Goal: Ask a question

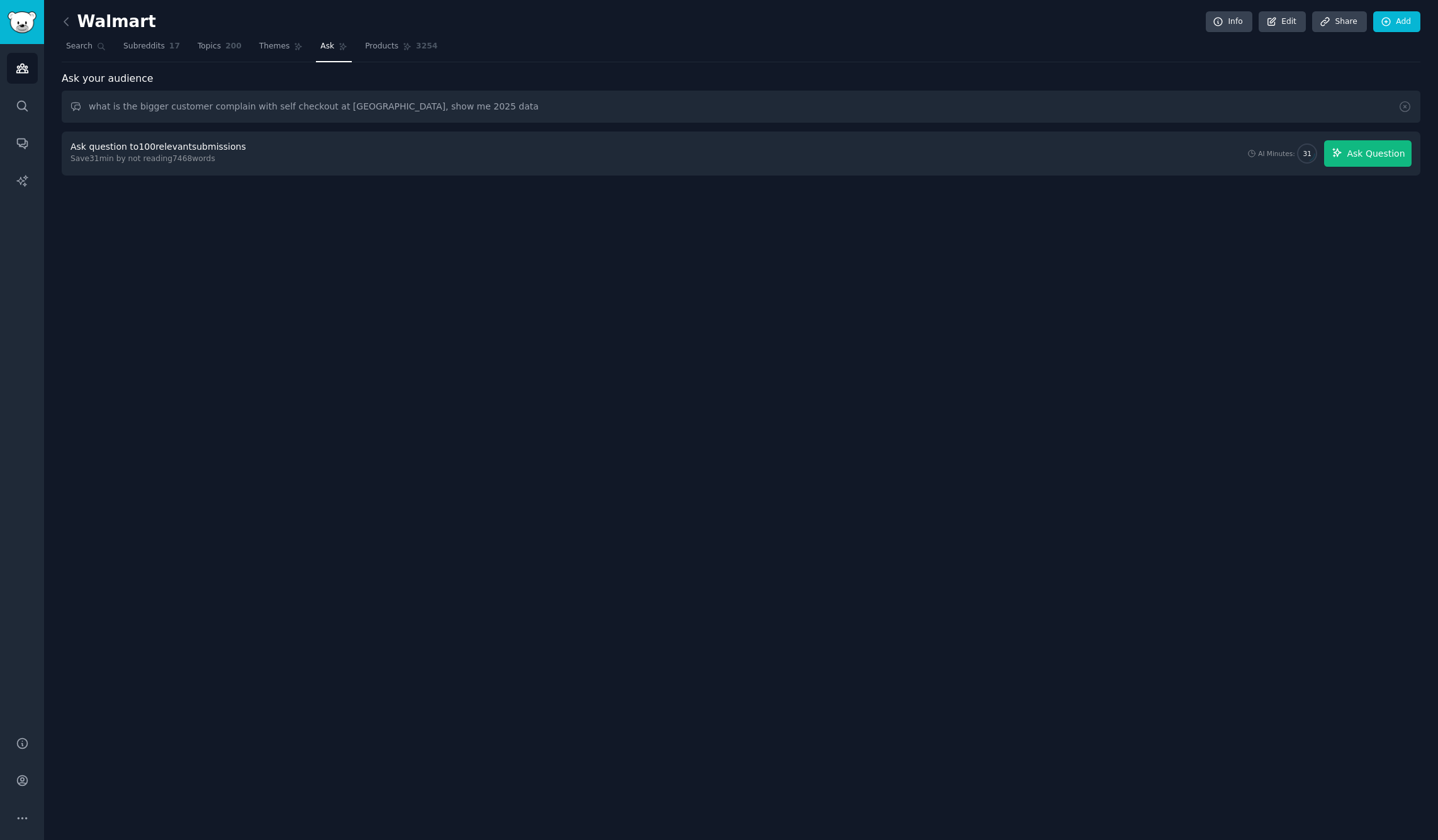
click at [1389, 150] on span "Ask Question" at bounding box center [1376, 154] width 58 height 13
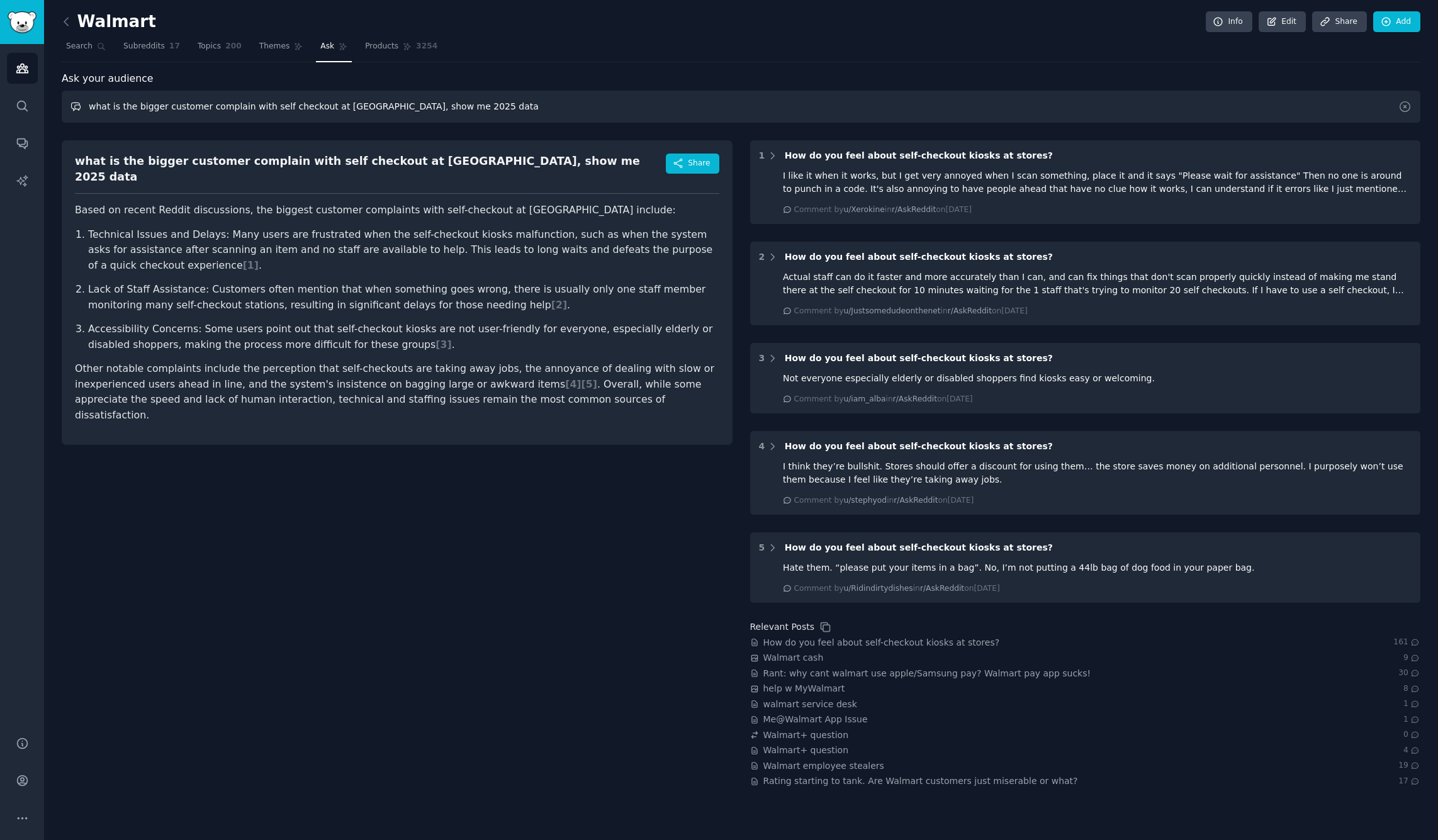
click at [128, 103] on input "what is the bigger customer complain with self checkout at [GEOGRAPHIC_DATA], s…" at bounding box center [742, 107] width 1359 height 32
click at [161, 103] on input "what is the bigger customer complain with self checkout at [GEOGRAPHIC_DATA], s…" at bounding box center [742, 107] width 1359 height 32
click at [246, 103] on input "what is the biggest customer complain with self checkout at Walmart, show me 20…" at bounding box center [742, 107] width 1359 height 32
click at [487, 103] on input "what is the biggest customer complaint with self checkout at Walmart, show me 2…" at bounding box center [742, 107] width 1359 height 32
drag, startPoint x: 86, startPoint y: 221, endPoint x: 212, endPoint y: 224, distance: 126.0
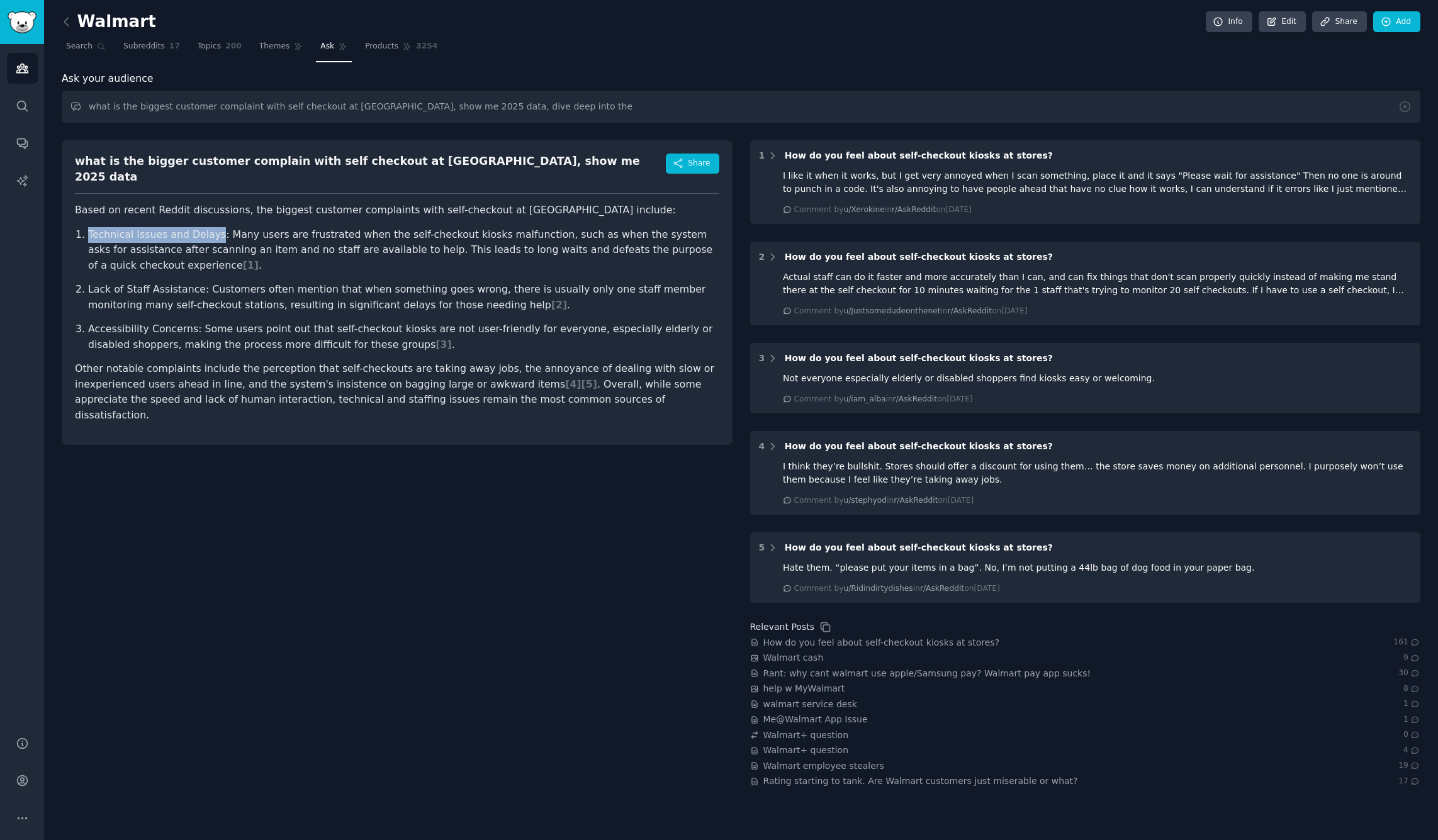
click at [212, 227] on ol "Technical Issues and Delays: Many users are frustrated when the self-checkout k…" at bounding box center [398, 290] width 645 height 126
copy p "Technical Issues and Delays"
click at [639, 103] on input "what is the biggest customer complaint with self checkout at Walmart, show me 2…" at bounding box center [742, 107] width 1359 height 32
paste input "Technical Issues and Delays"
drag, startPoint x: 606, startPoint y: 106, endPoint x: 688, endPoint y: 107, distance: 82.0
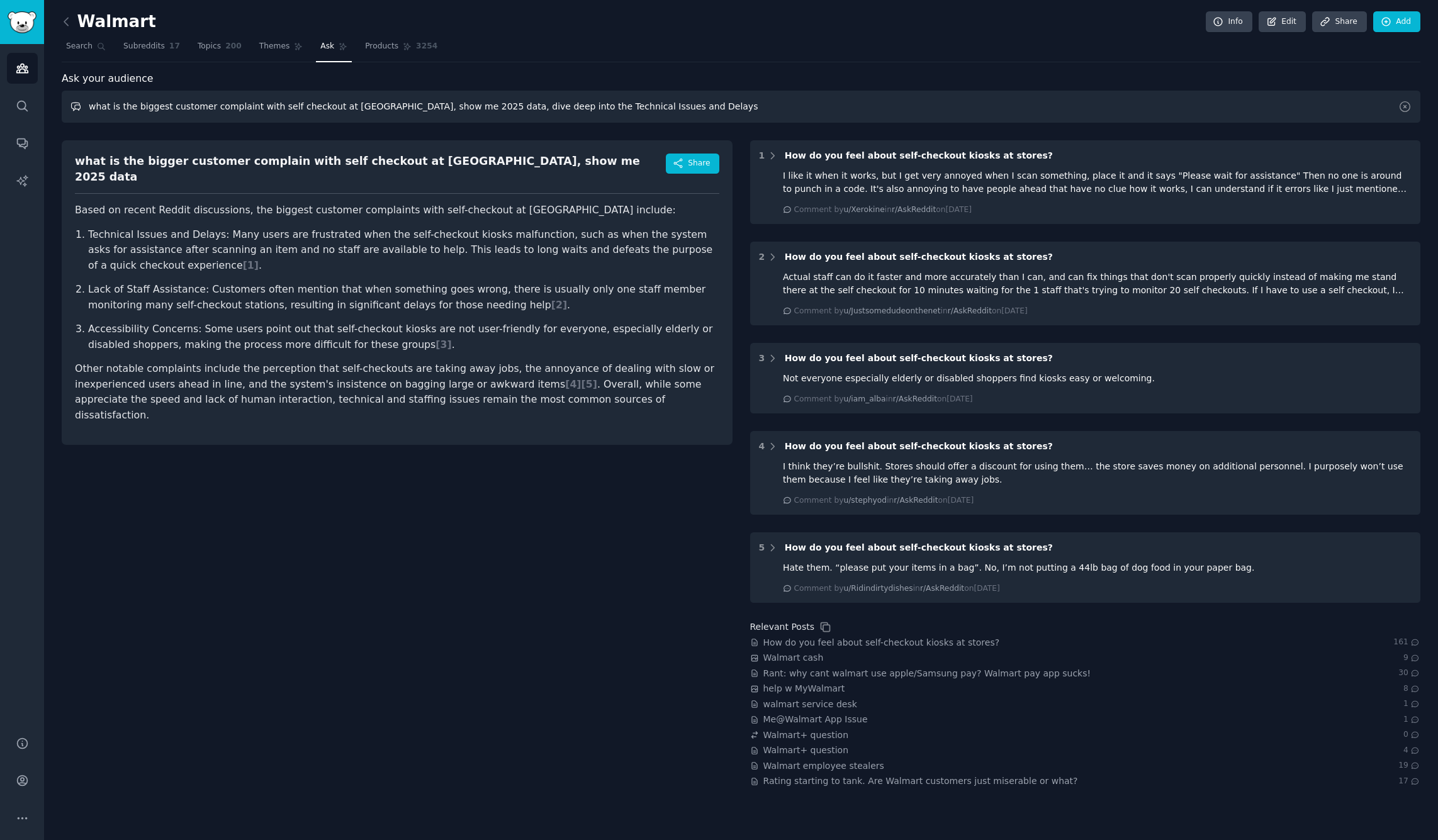
click at [688, 107] on input "what is the biggest customer complaint with self checkout at Walmart, show me 2…" at bounding box center [742, 107] width 1359 height 32
type input "what is the biggest customer complaint with self checkout at Walmart, show me 2…"
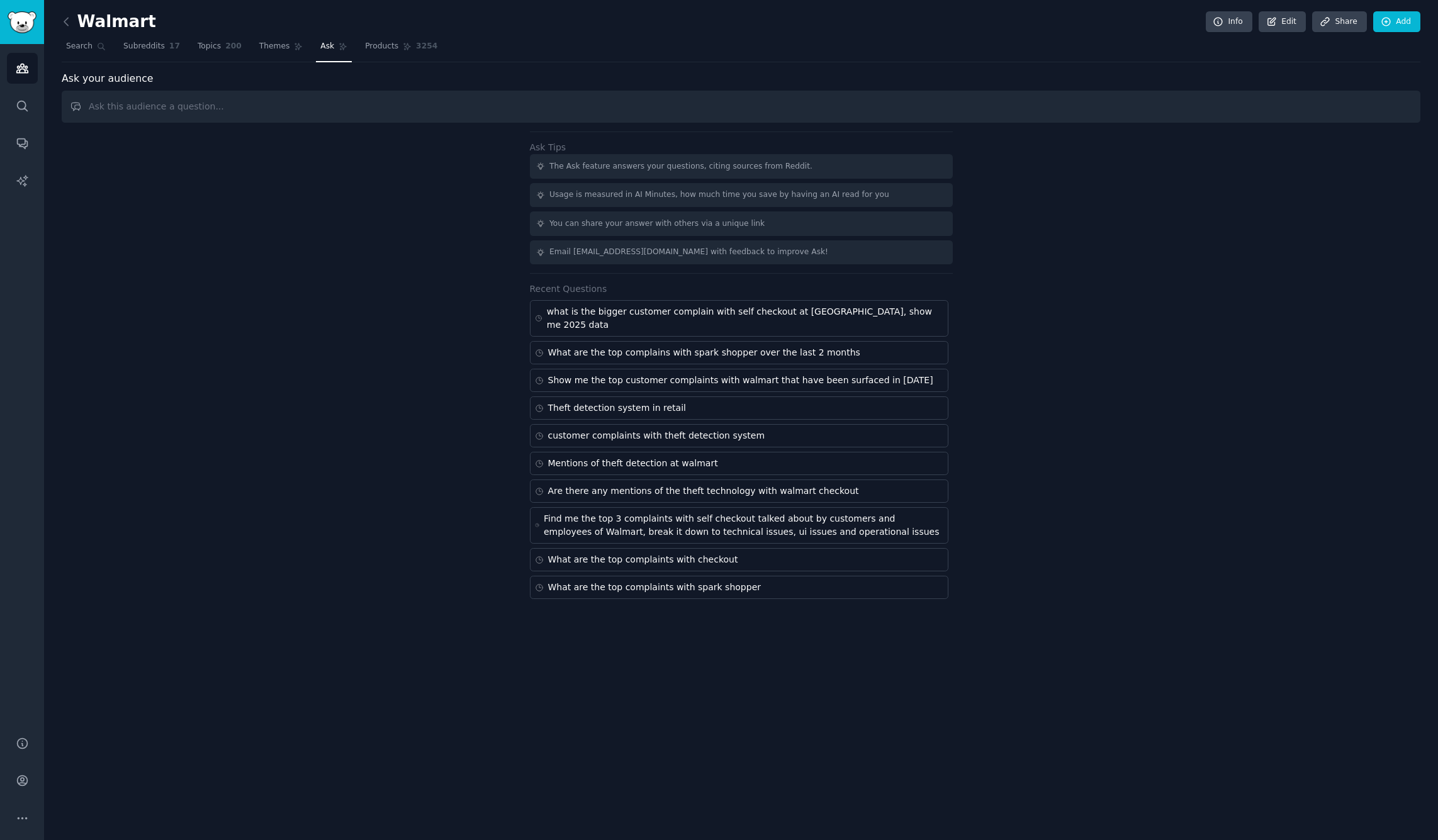
click at [209, 235] on div "Ask Tips The Ask feature answers your questions, citing sources from Reddit. Us…" at bounding box center [742, 365] width 1359 height 468
